Goal: Information Seeking & Learning: Check status

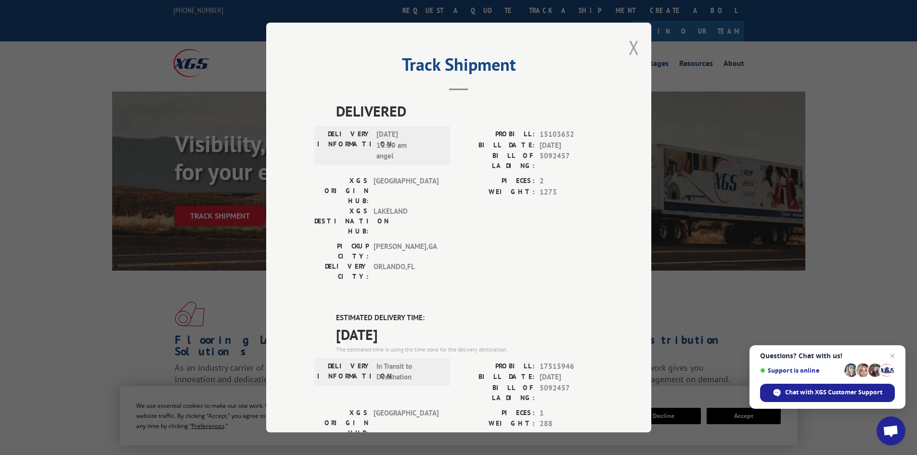
click at [628, 51] on button "Close modal" at bounding box center [633, 48] width 11 height 26
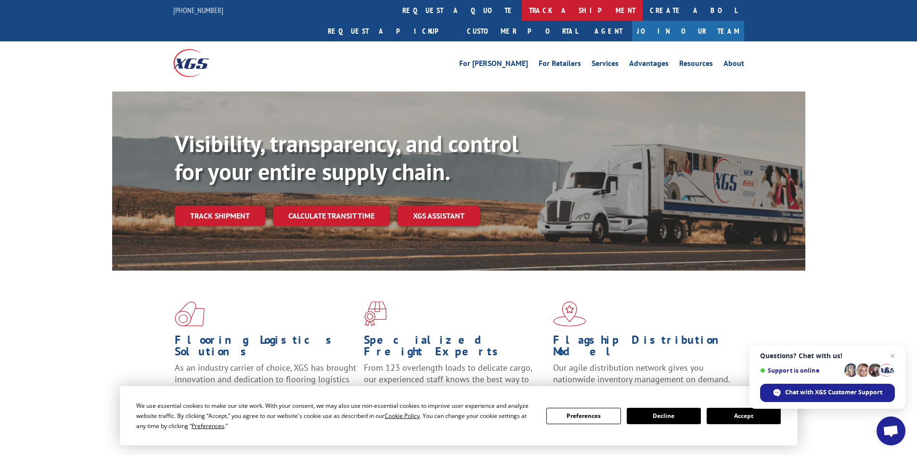
click at [522, 11] on link "track a shipment" at bounding box center [582, 10] width 121 height 21
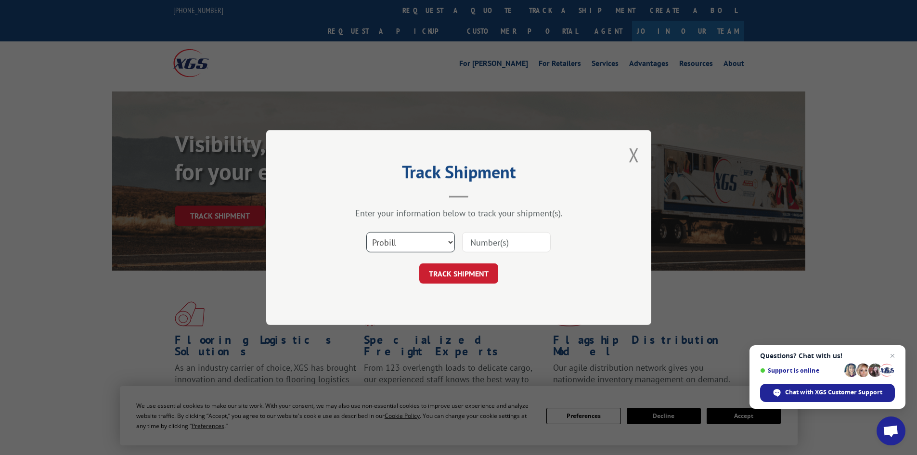
click at [395, 242] on select "Select category... Probill BOL PO" at bounding box center [410, 242] width 89 height 20
select select "bol"
click at [366, 232] on select "Select category... Probill BOL PO" at bounding box center [410, 242] width 89 height 20
click at [472, 243] on input at bounding box center [506, 242] width 89 height 20
paste input "5072072"
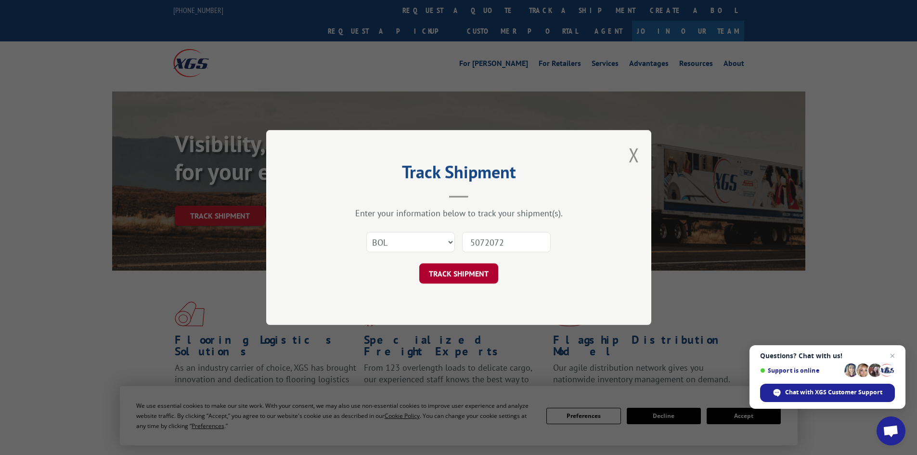
type input "5072072"
click at [476, 273] on button "TRACK SHIPMENT" at bounding box center [458, 273] width 79 height 20
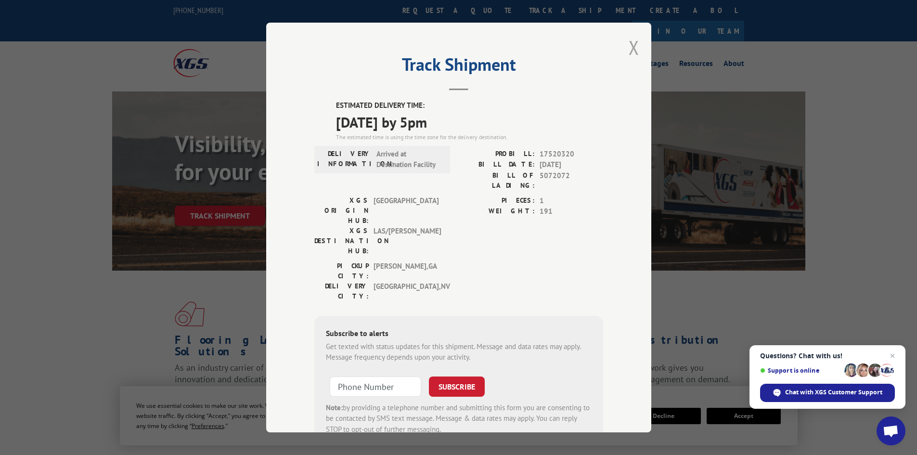
click at [628, 50] on button "Close modal" at bounding box center [633, 48] width 11 height 26
